Goal: Information Seeking & Learning: Check status

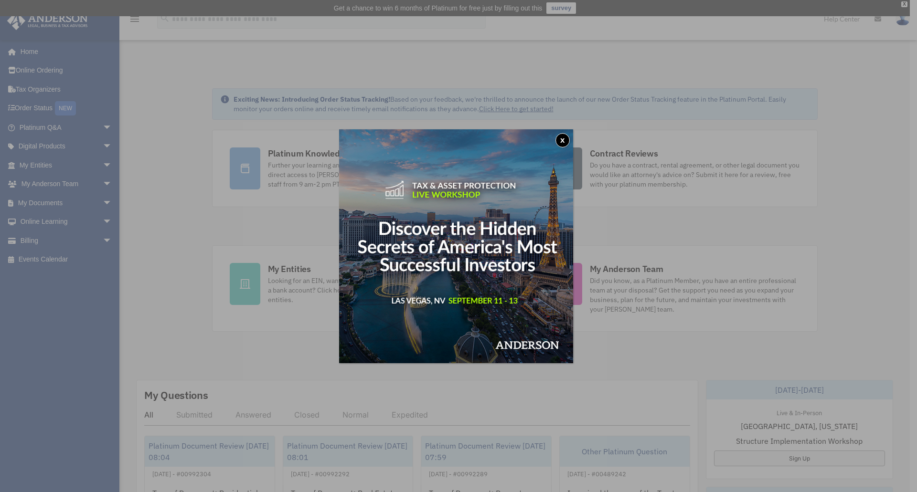
click at [568, 139] on button "x" at bounding box center [562, 140] width 14 height 14
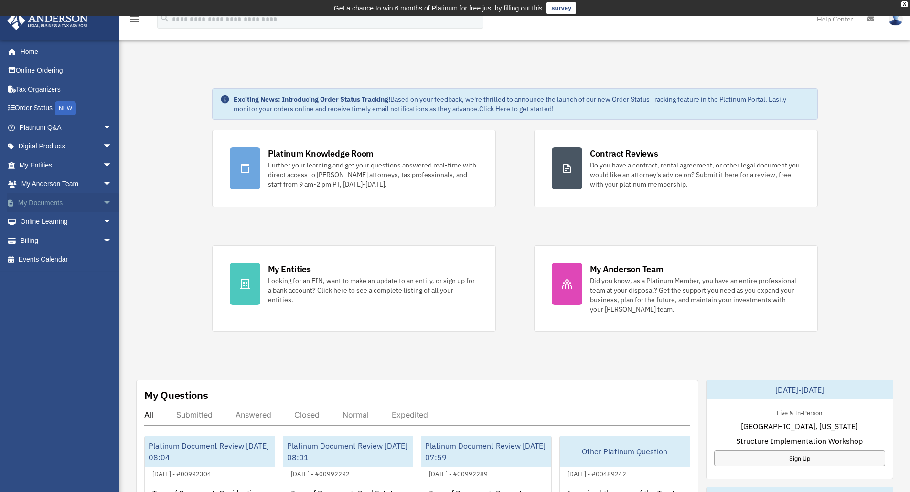
click at [103, 205] on span "arrow_drop_down" at bounding box center [112, 203] width 19 height 20
click at [43, 109] on link "Order Status NEW" at bounding box center [67, 109] width 120 height 20
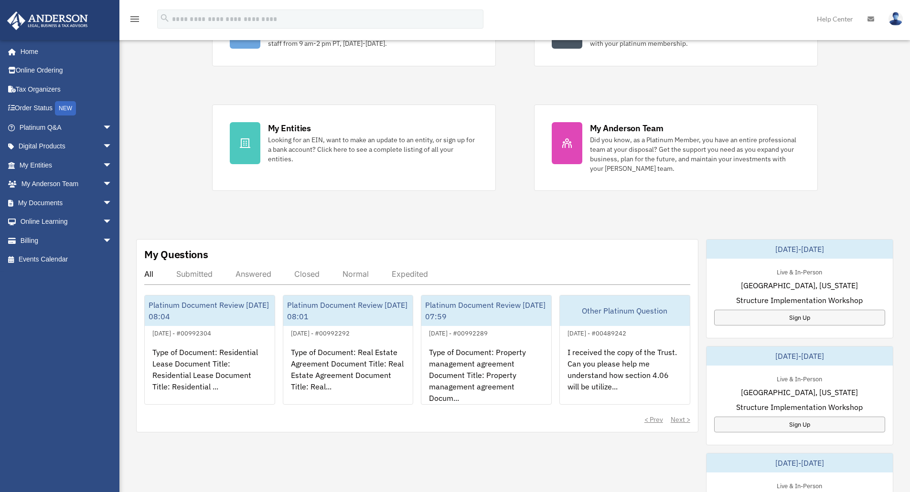
scroll to position [143, 0]
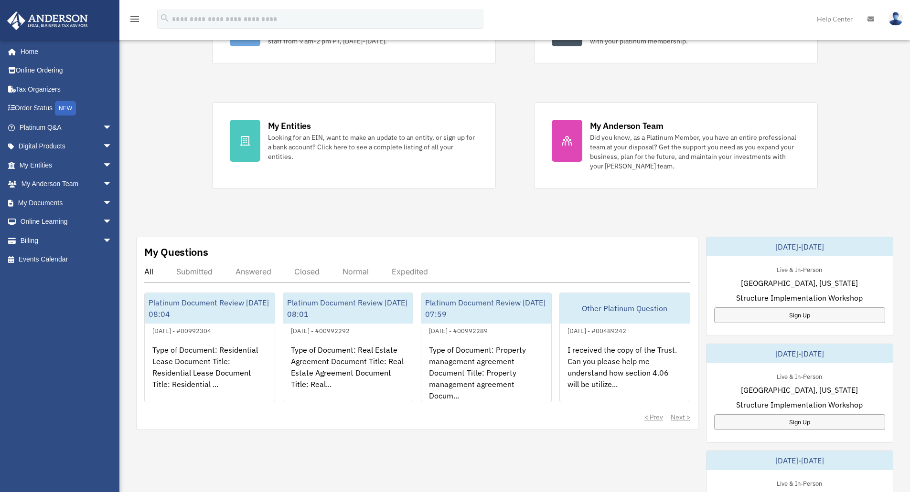
click at [194, 273] on div "Submitted" at bounding box center [194, 272] width 36 height 10
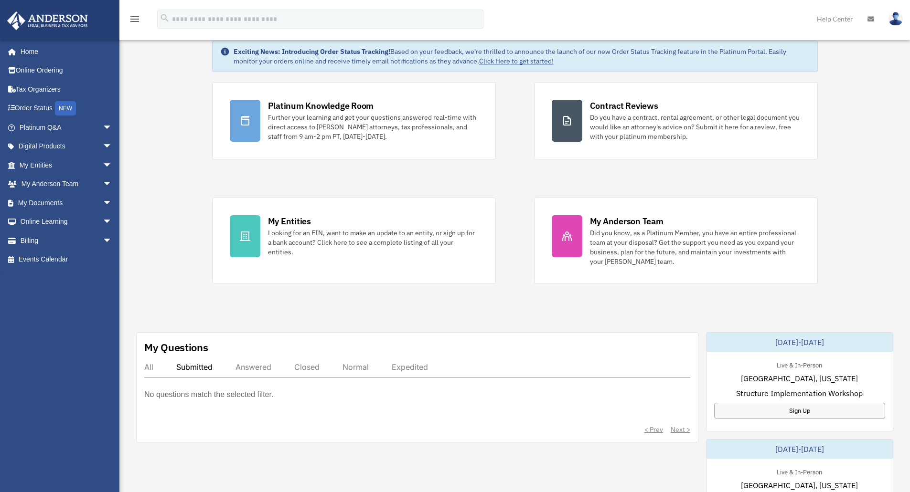
scroll to position [0, 0]
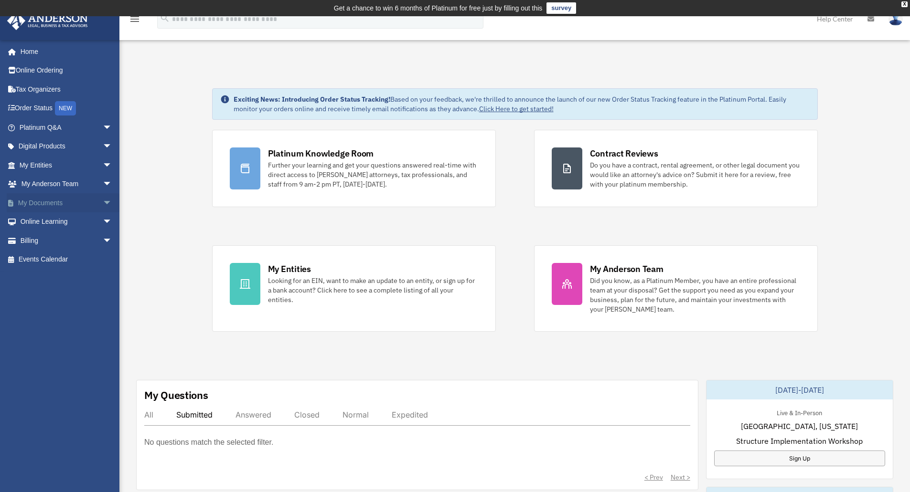
click at [103, 202] on span "arrow_drop_down" at bounding box center [112, 203] width 19 height 20
click at [86, 222] on link "Box" at bounding box center [69, 221] width 113 height 19
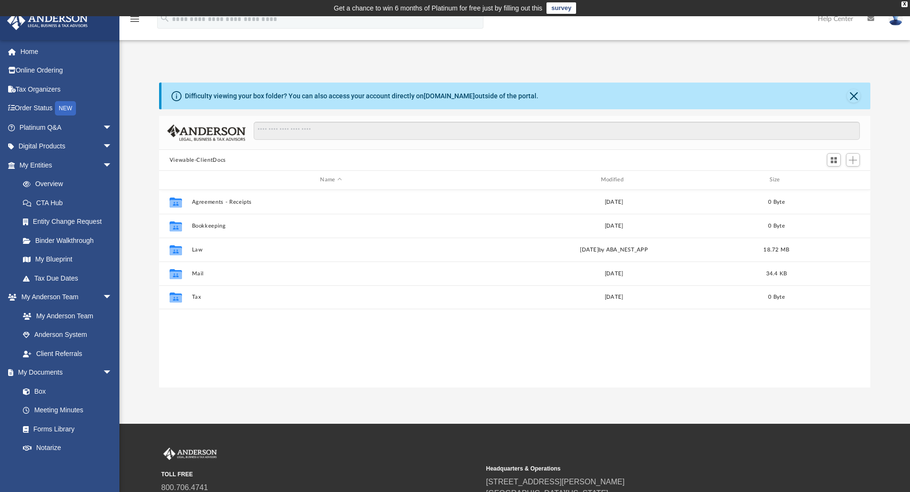
scroll to position [210, 704]
click at [57, 429] on link "Forms Library" at bounding box center [69, 429] width 113 height 19
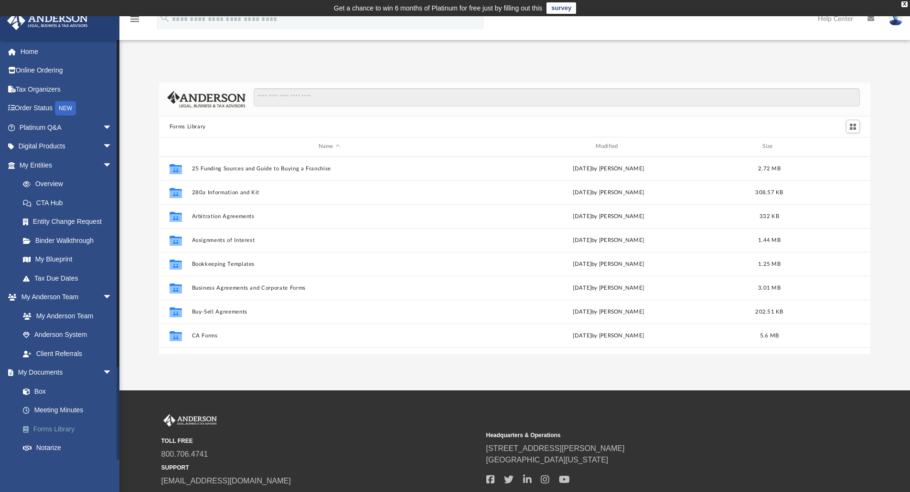
scroll to position [210, 704]
click at [103, 126] on span "arrow_drop_down" at bounding box center [112, 128] width 19 height 20
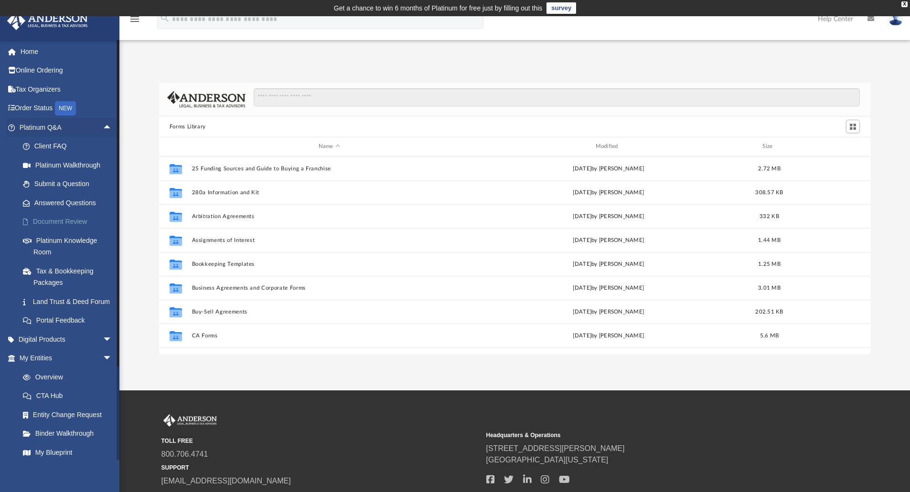
click at [78, 221] on link "Document Review" at bounding box center [69, 221] width 113 height 19
click at [70, 219] on link "Document Review" at bounding box center [69, 221] width 113 height 19
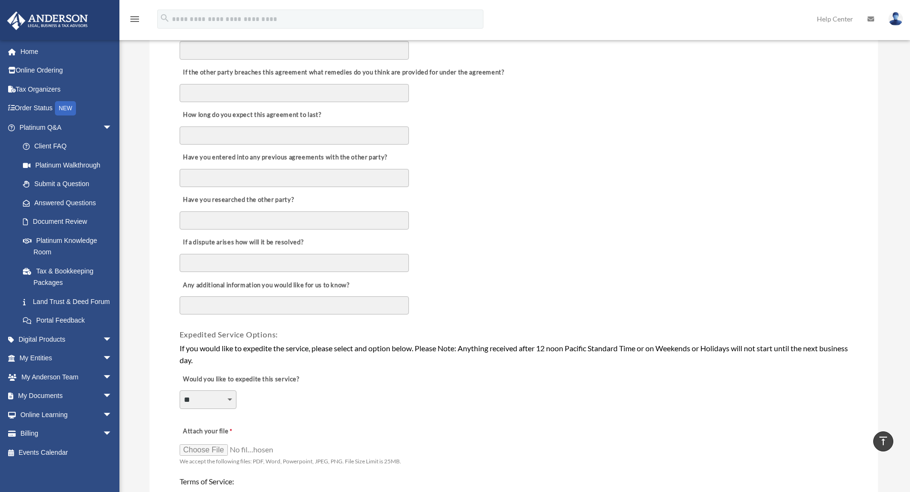
scroll to position [668, 0]
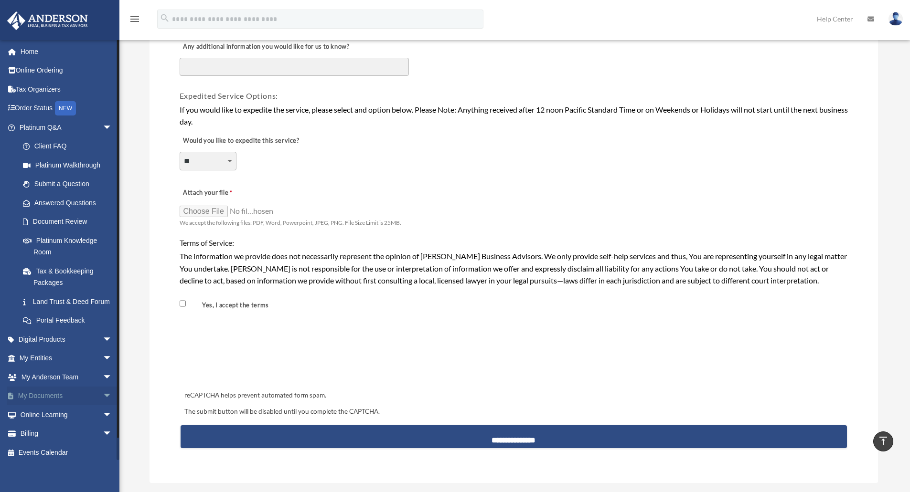
click at [103, 404] on span "arrow_drop_down" at bounding box center [112, 397] width 19 height 20
click at [60, 424] on link "Box" at bounding box center [69, 414] width 113 height 19
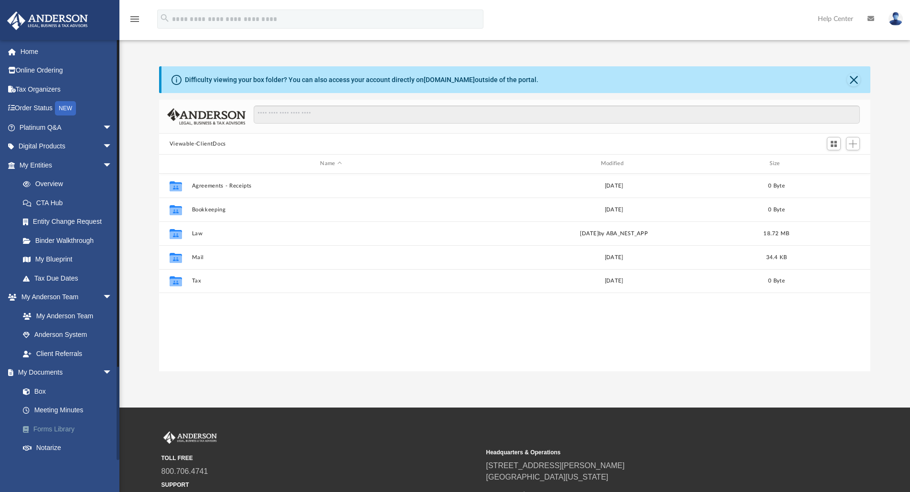
scroll to position [210, 704]
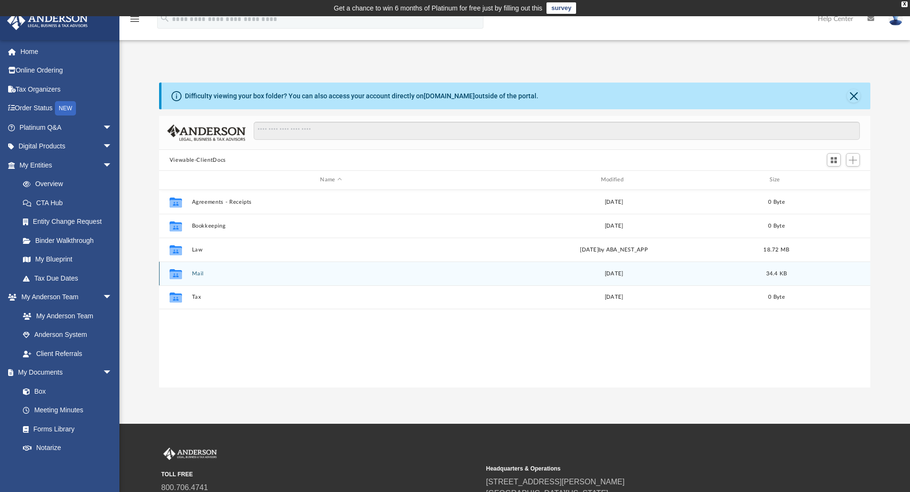
click at [195, 273] on button "Mail" at bounding box center [330, 274] width 278 height 6
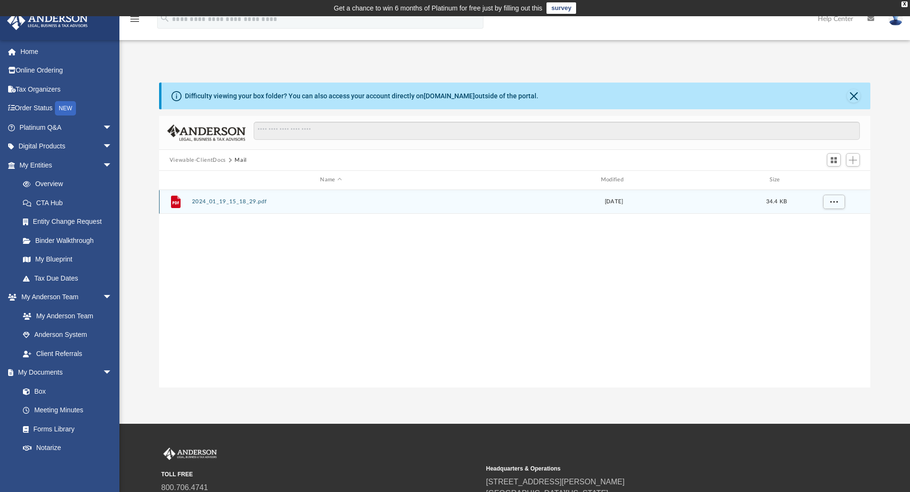
click at [212, 196] on div "File 2024_01_19_15_18_29.pdf Fri Jan 19 2024 34.4 KB" at bounding box center [514, 202] width 711 height 24
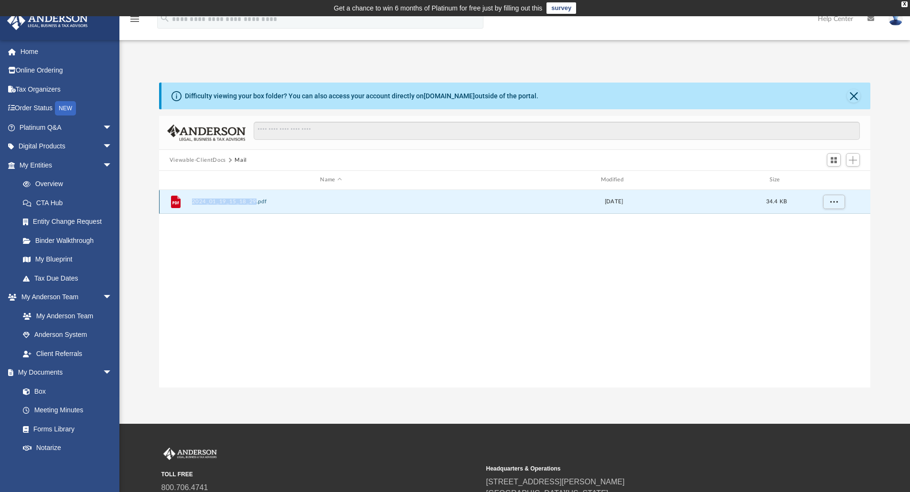
click at [212, 196] on div "File 2024_01_19_15_18_29.pdf Fri Jan 19 2024 34.4 KB" at bounding box center [514, 202] width 711 height 24
click at [233, 204] on button "2024_01_19_15_18_29.pdf" at bounding box center [330, 202] width 278 height 6
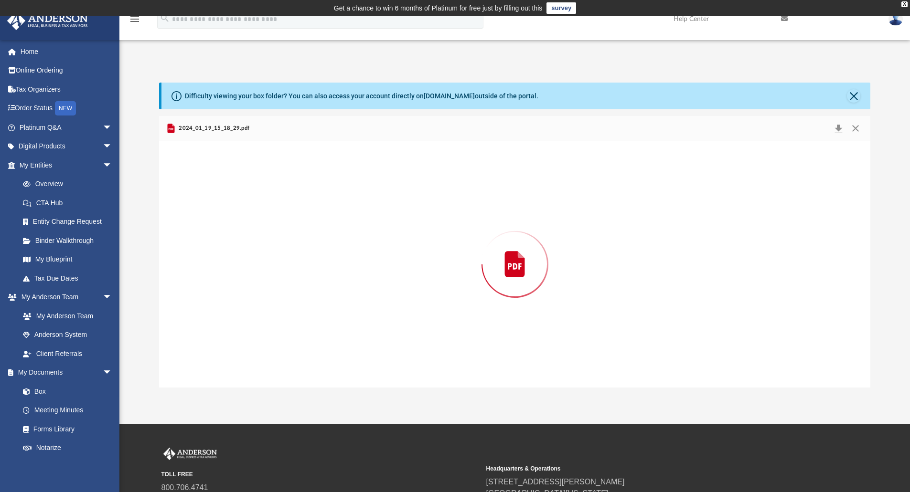
click at [233, 204] on div "Preview" at bounding box center [514, 264] width 711 height 246
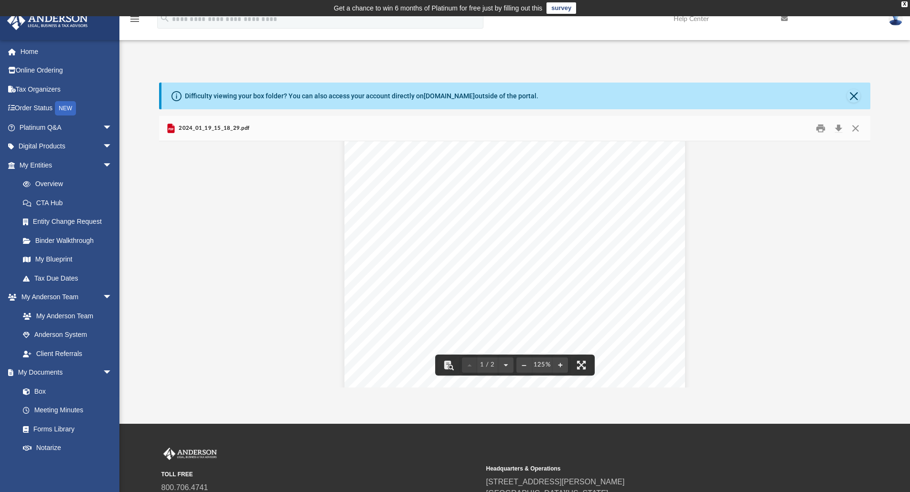
scroll to position [143, 0]
click at [854, 129] on button "Close" at bounding box center [855, 128] width 17 height 15
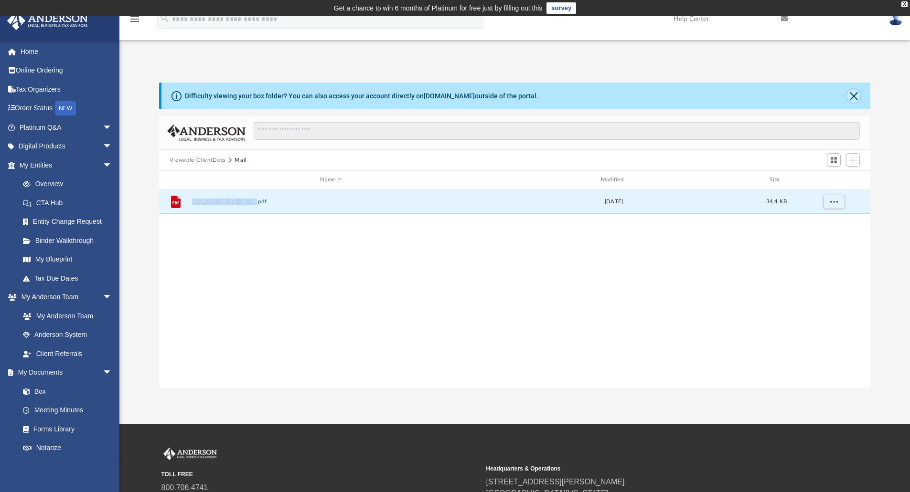
click at [849, 97] on button "Close" at bounding box center [853, 95] width 13 height 13
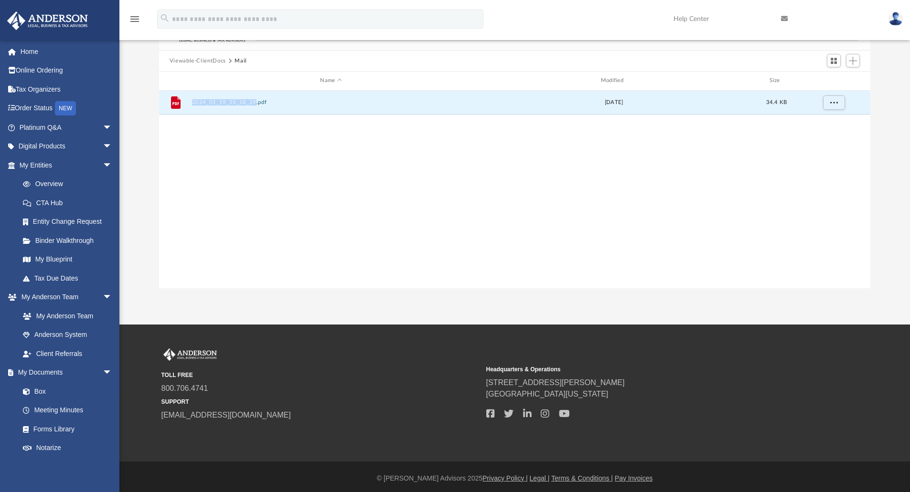
scroll to position [69, 0]
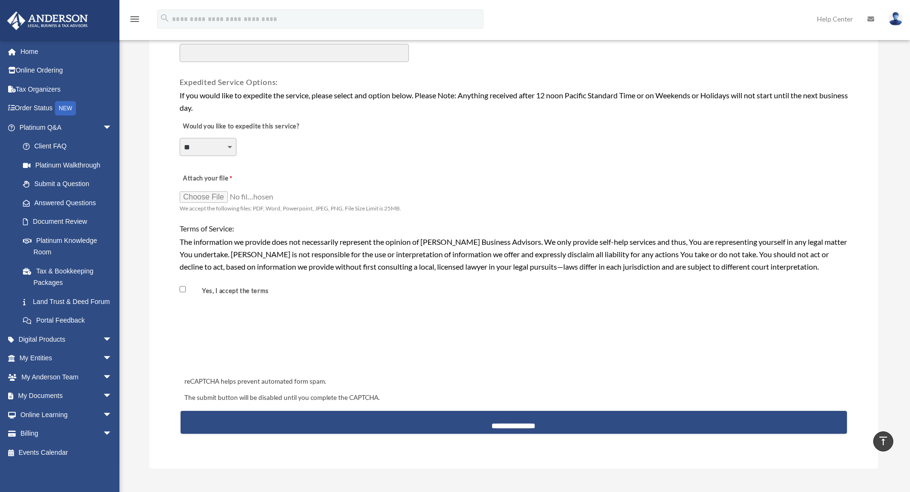
scroll to position [685, 0]
